Goal: Find specific page/section: Find specific page/section

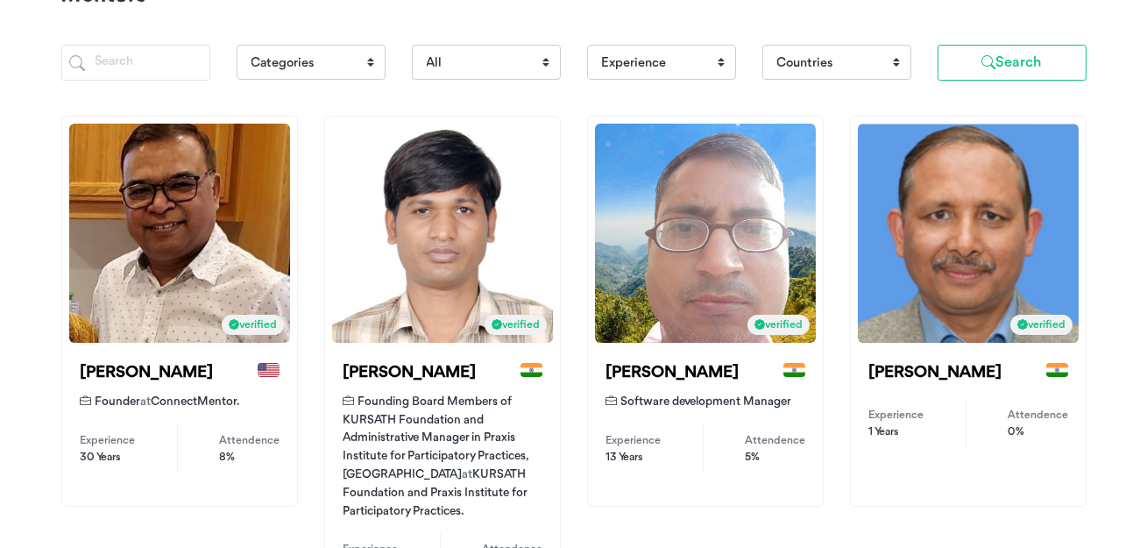
scroll to position [208, 0]
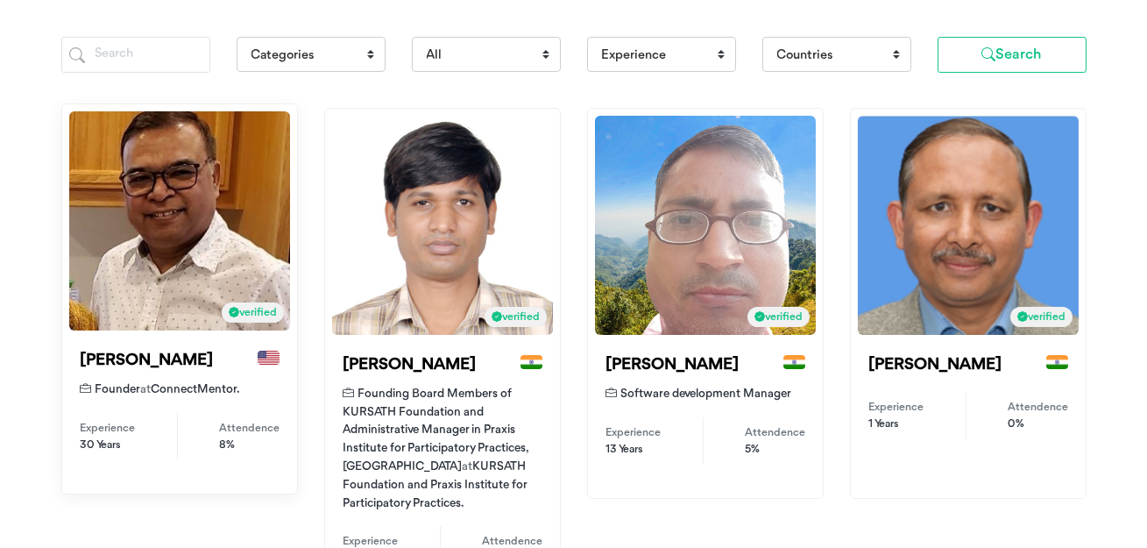
click at [189, 230] on div "verified" at bounding box center [179, 220] width 221 height 219
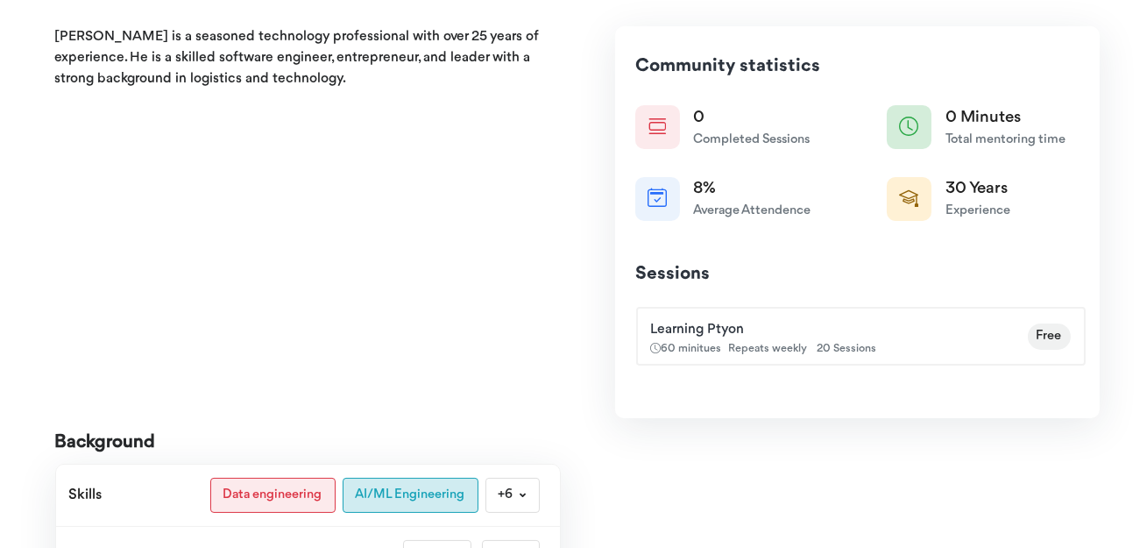
scroll to position [594, 0]
